Goal: Information Seeking & Learning: Understand process/instructions

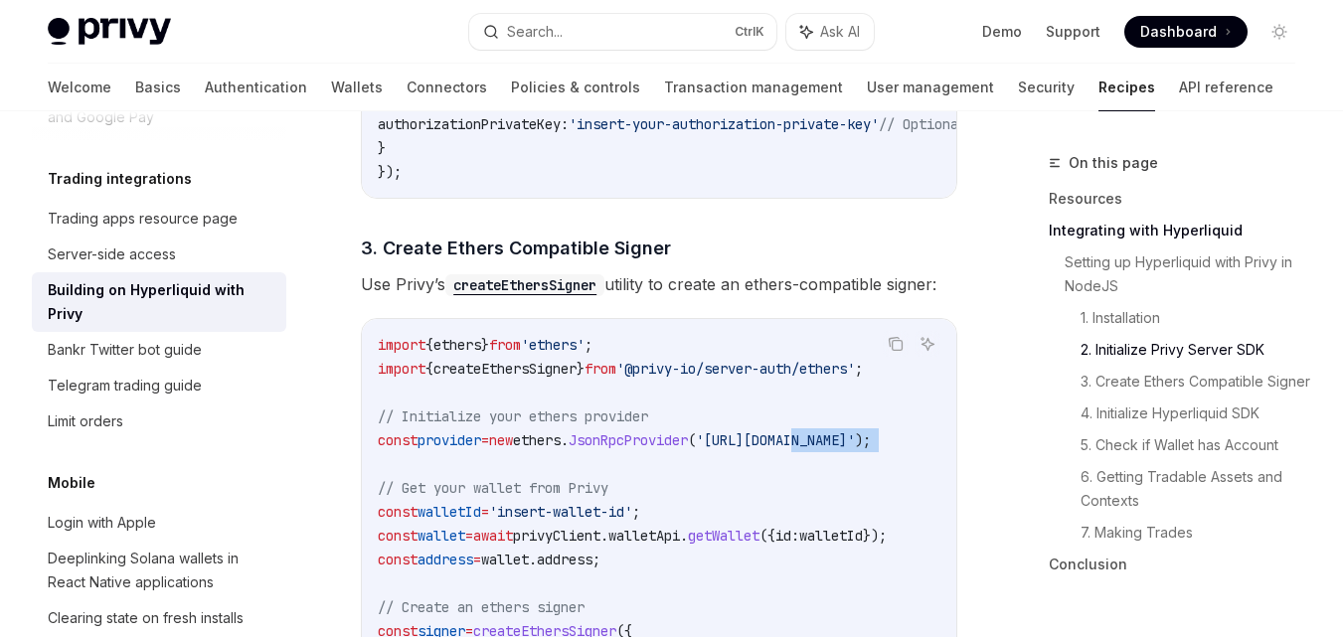
drag, startPoint x: 842, startPoint y: 454, endPoint x: 387, endPoint y: 469, distance: 455.5
click at [423, 474] on code "import { ethers } from 'ethers' ; import { createEthersSigner } from '@privy-io…" at bounding box center [659, 547] width 563 height 429
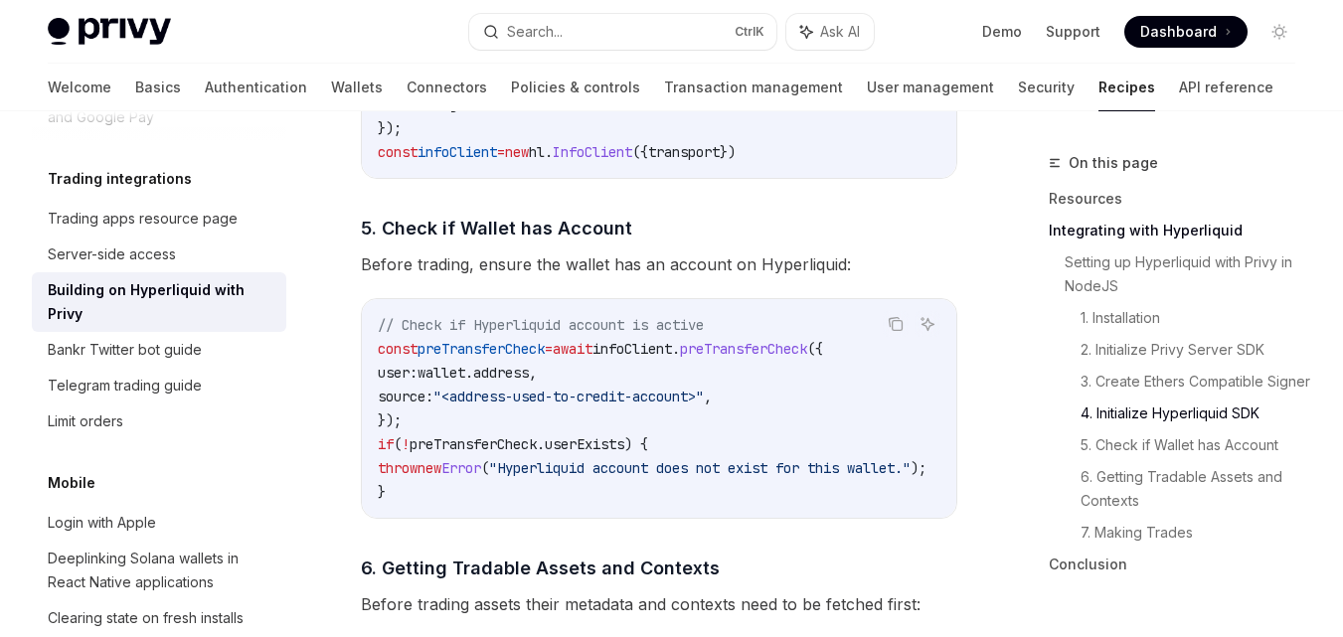
scroll to position [2485, 0]
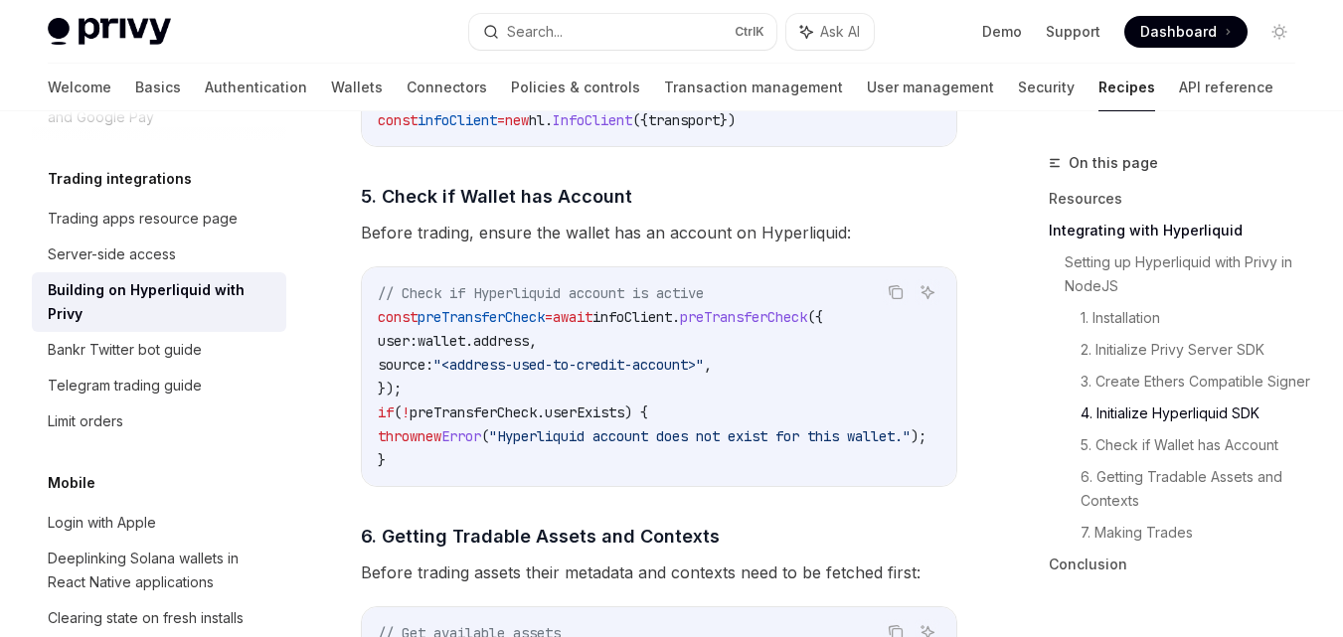
click at [808, 487] on div "Copy Ask AI // Check if Hyperliquid account is active const preTransferCheck = …" at bounding box center [659, 376] width 596 height 221
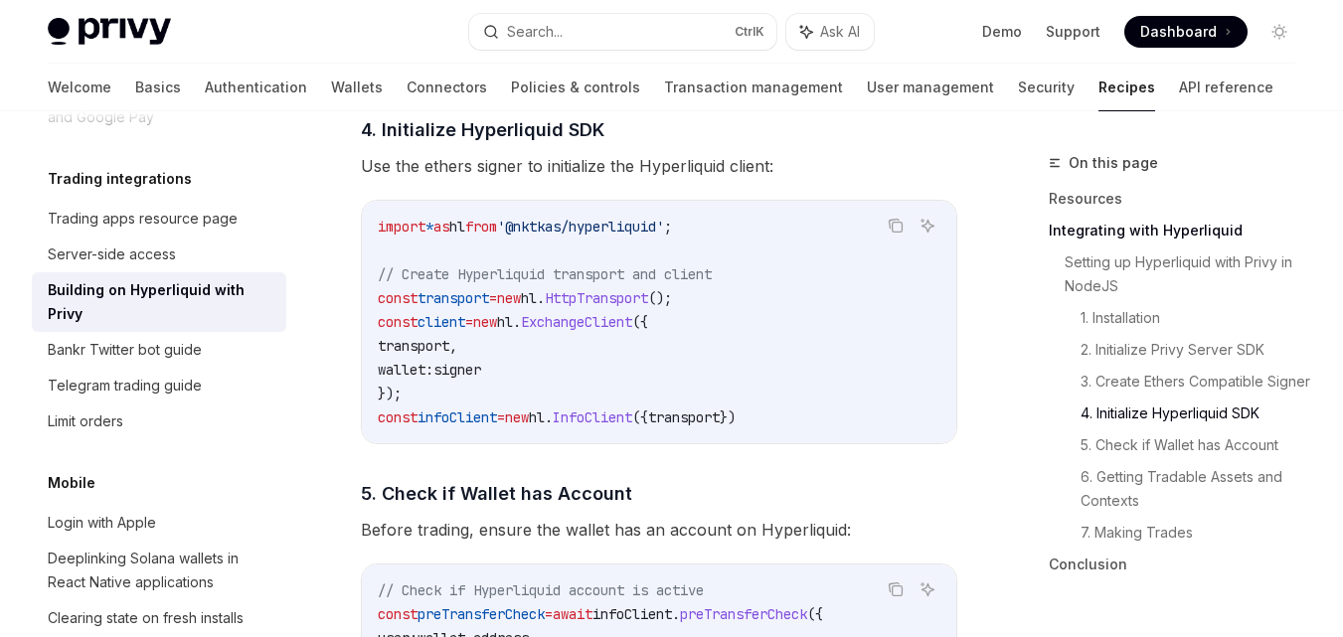
scroll to position [2187, 0]
drag, startPoint x: 711, startPoint y: 255, endPoint x: 564, endPoint y: 254, distance: 147.1
click at [564, 237] on span "'@nktkas/hyperliquid'" at bounding box center [580, 228] width 167 height 18
copy span "nktkas/hyperliquid"
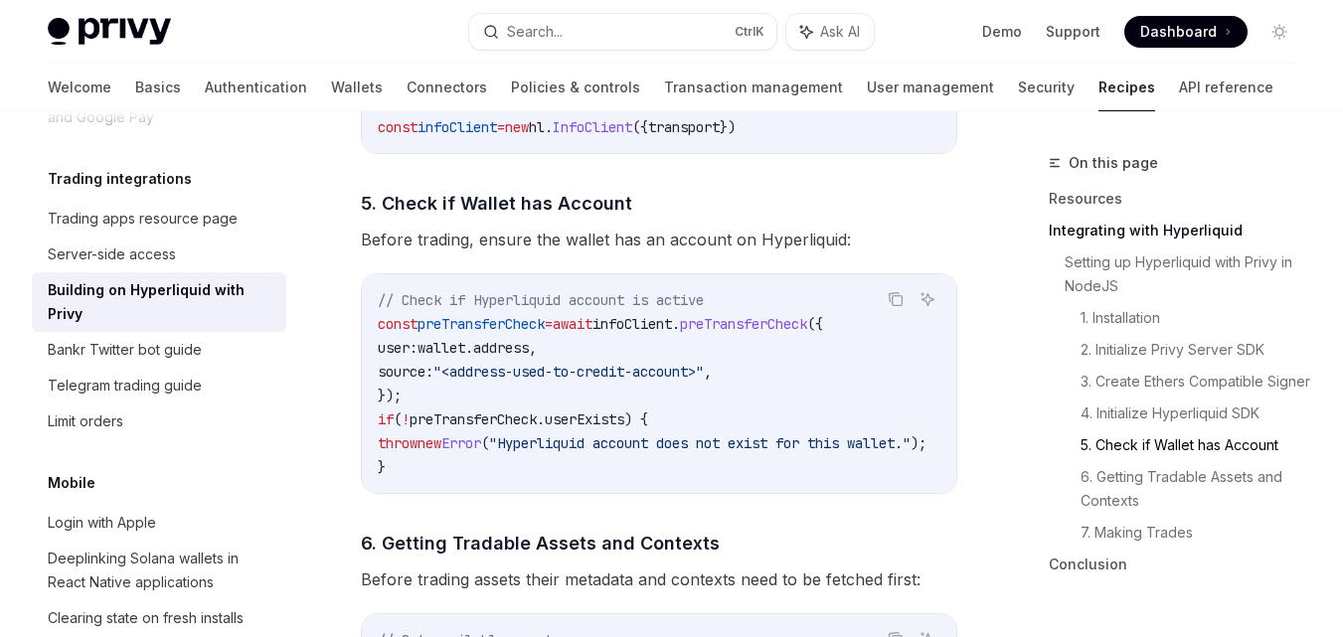
scroll to position [2286, 0]
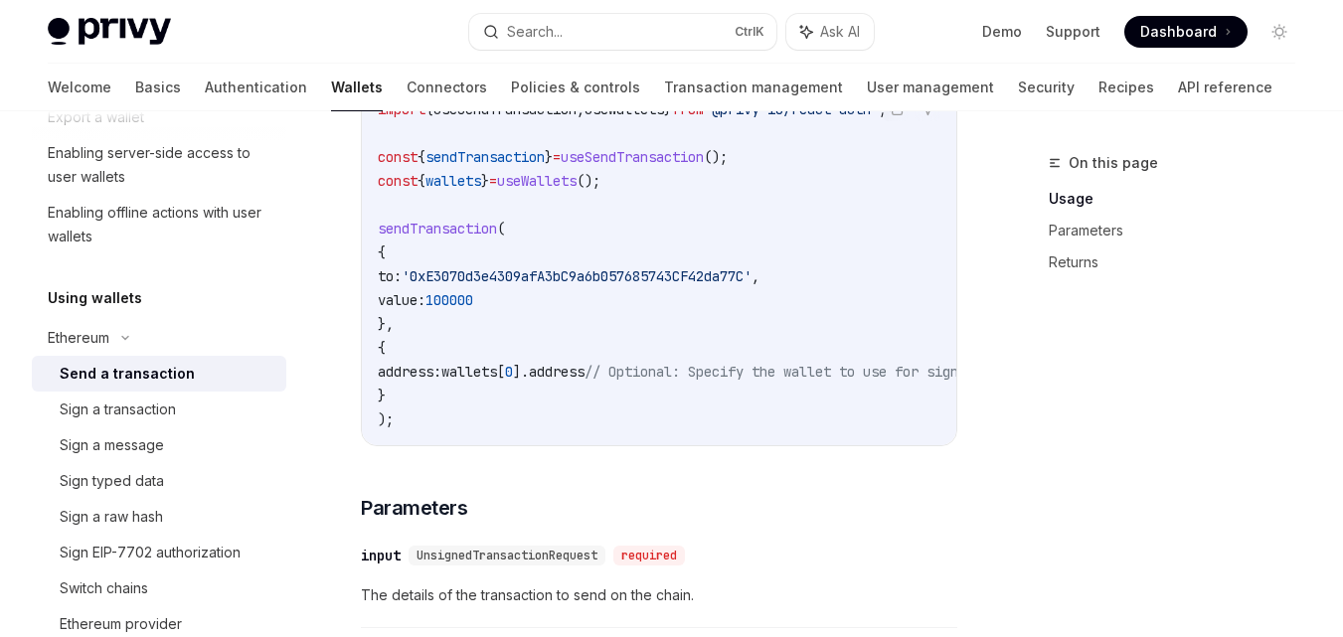
scroll to position [497, 0]
